Goal: Task Accomplishment & Management: Use online tool/utility

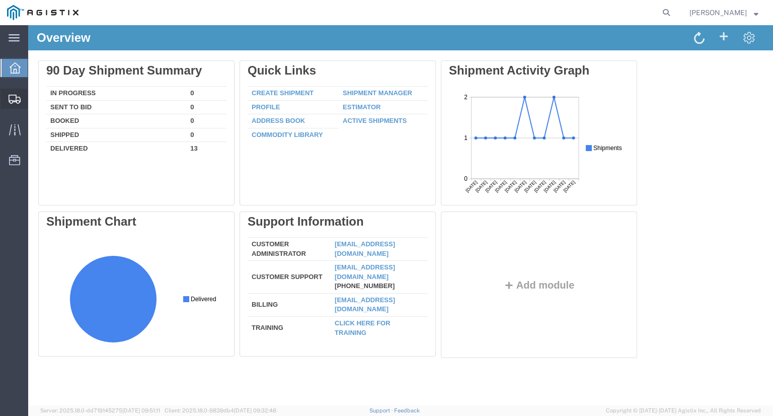
click at [8, 99] on div at bounding box center [15, 99] width 28 height 20
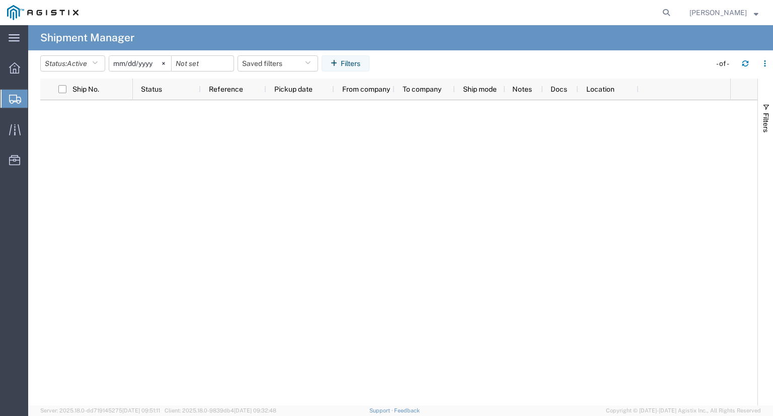
click at [0, 0] on span "Shipment Manager" at bounding box center [0, 0] width 0 height 0
click at [140, 64] on input "[DATE]" at bounding box center [140, 63] width 62 height 15
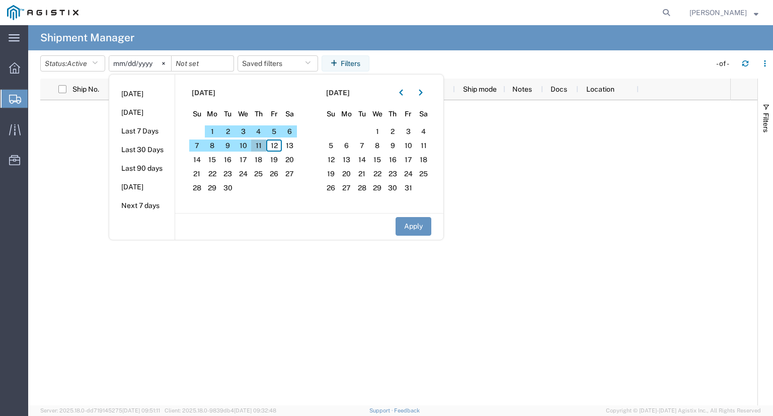
click at [263, 143] on span "11" at bounding box center [259, 145] width 16 height 12
click at [409, 226] on button "Apply" at bounding box center [414, 226] width 36 height 19
type input "[DATE]"
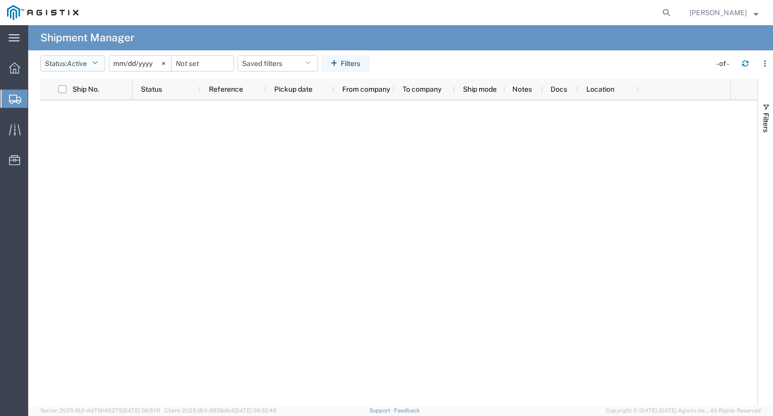
click at [81, 66] on span "Active" at bounding box center [77, 63] width 20 height 8
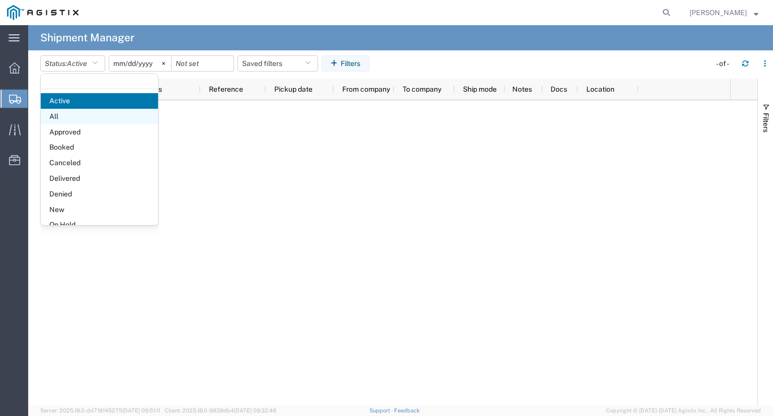
click at [73, 115] on span "All" at bounding box center [99, 117] width 117 height 16
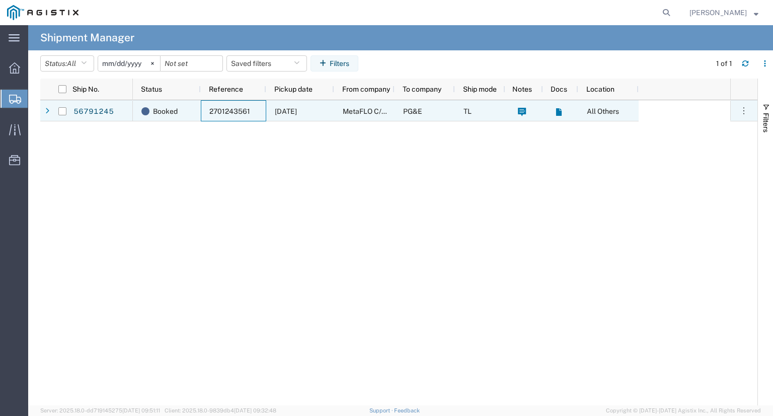
click at [217, 107] on span "2701243561" at bounding box center [229, 111] width 41 height 8
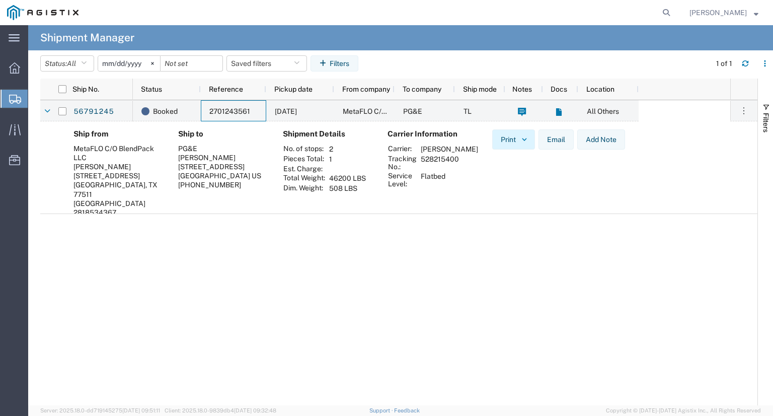
click at [527, 147] on button "Print" at bounding box center [513, 139] width 43 height 20
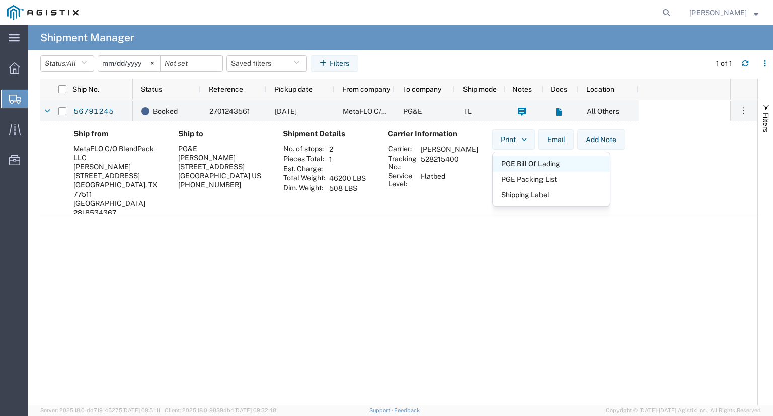
click at [537, 164] on span "PGE Bill Of Lading" at bounding box center [551, 164] width 117 height 16
